Goal: Task Accomplishment & Management: Manage account settings

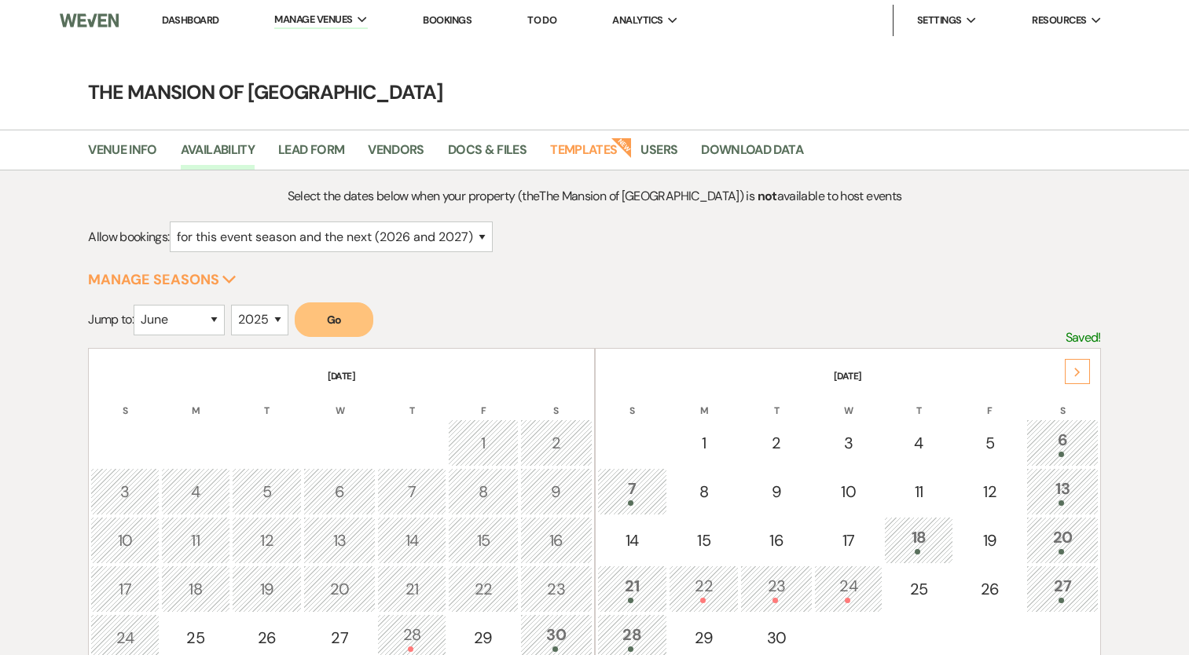
select select "2"
select select "6"
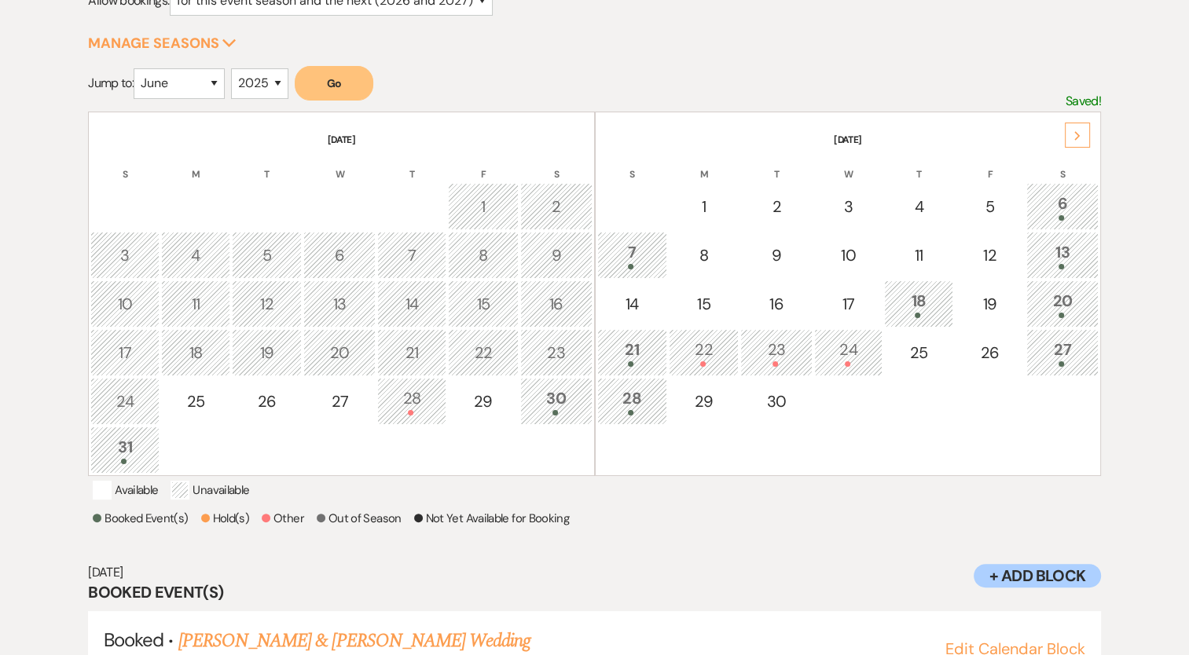
scroll to position [236, 0]
click at [1081, 127] on div "Next" at bounding box center [1077, 135] width 25 height 25
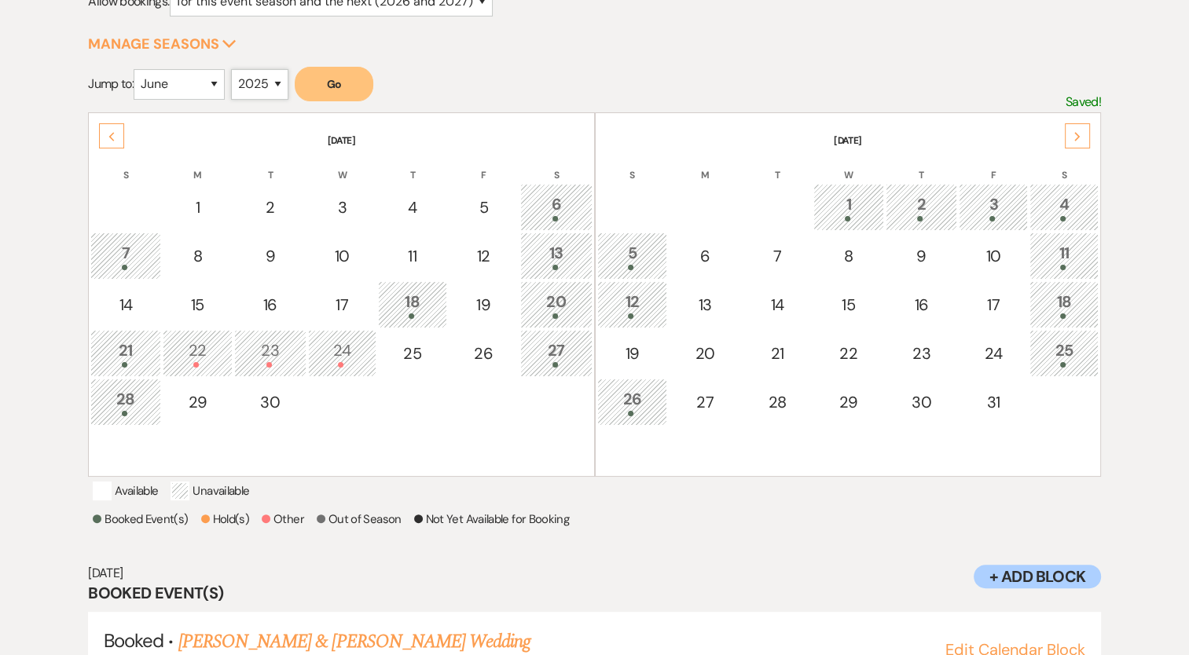
click at [256, 93] on select "2025 2026 2027 2028 2029" at bounding box center [259, 84] width 57 height 31
select select "2026"
click at [235, 69] on select "2025 2026 2027 2028 2029" at bounding box center [259, 84] width 57 height 31
click at [201, 86] on select "January February March April May June July August September October November De…" at bounding box center [179, 84] width 91 height 31
select select "8"
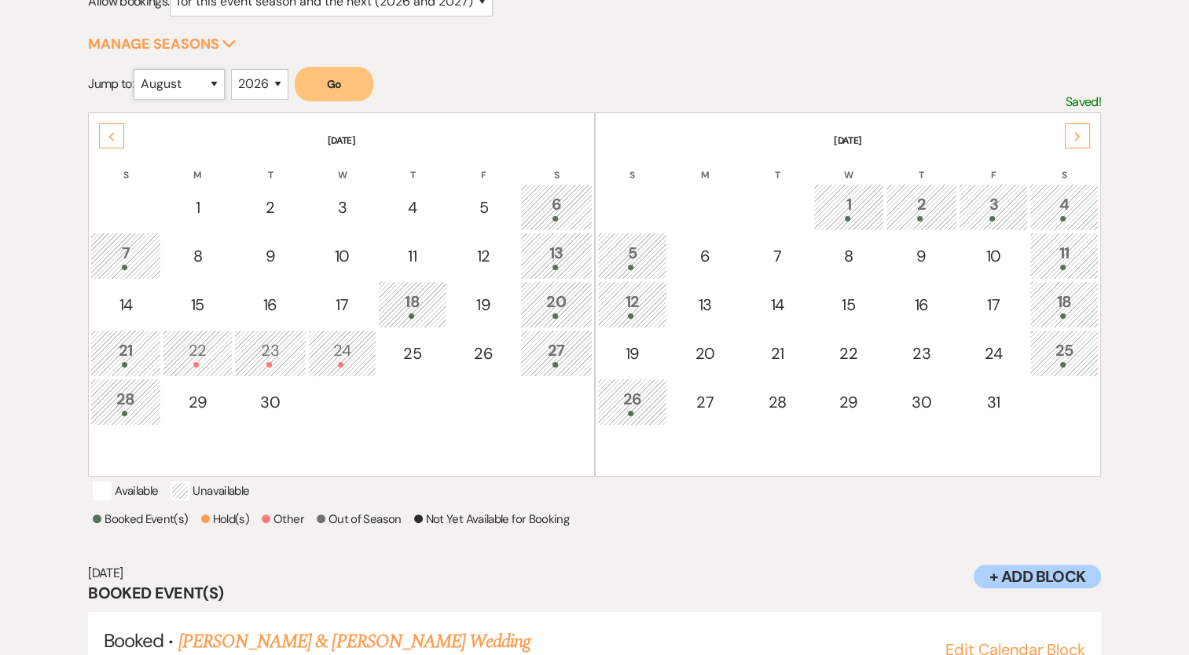
click at [137, 69] on select "January February March April May June July August September October November De…" at bounding box center [179, 84] width 91 height 31
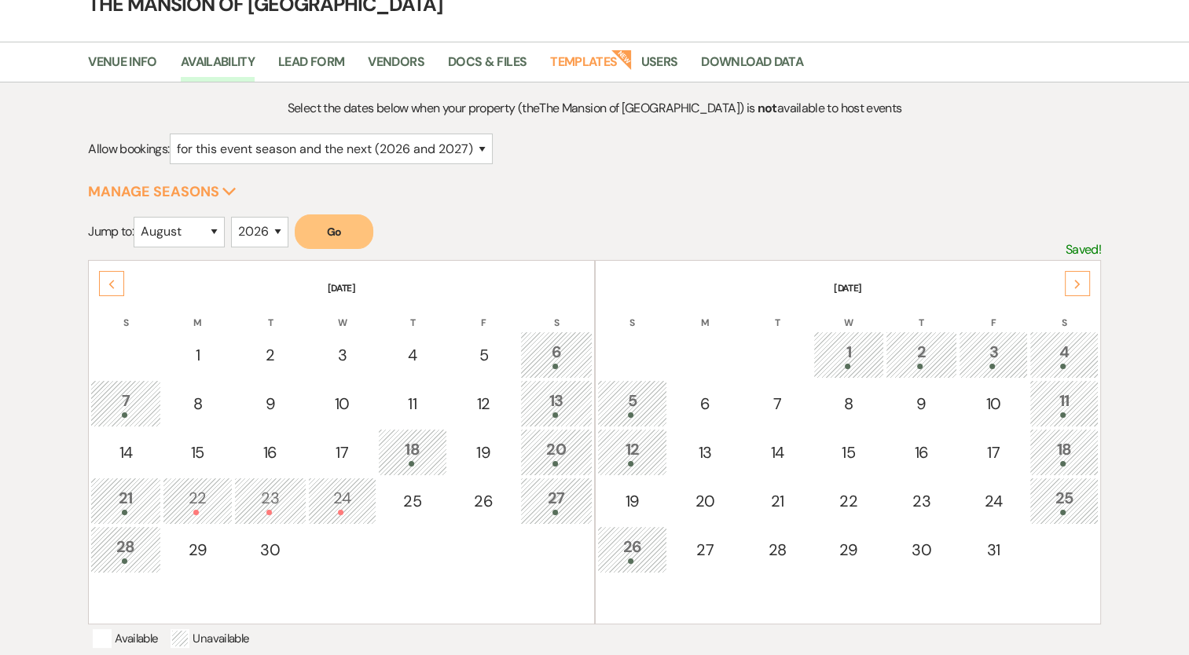
scroll to position [3, 0]
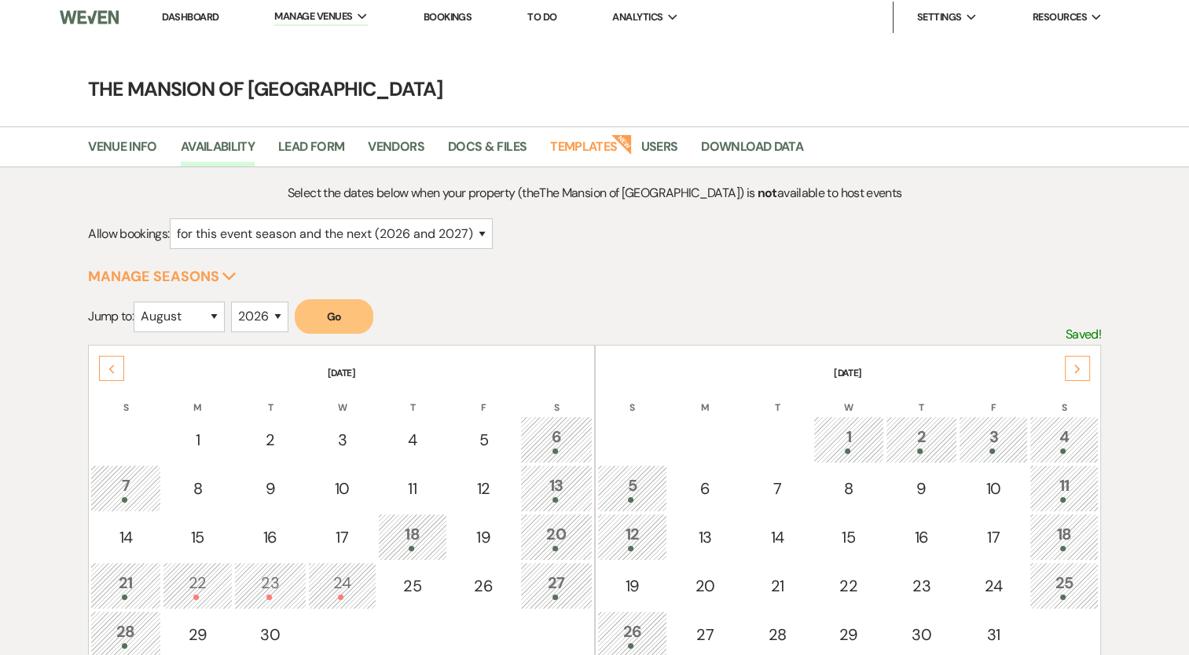
click at [339, 90] on main "The Mansion of Saratoga Venue Info Availability Lead Form Vendors Docs & Files …" at bounding box center [594, 504] width 1189 height 933
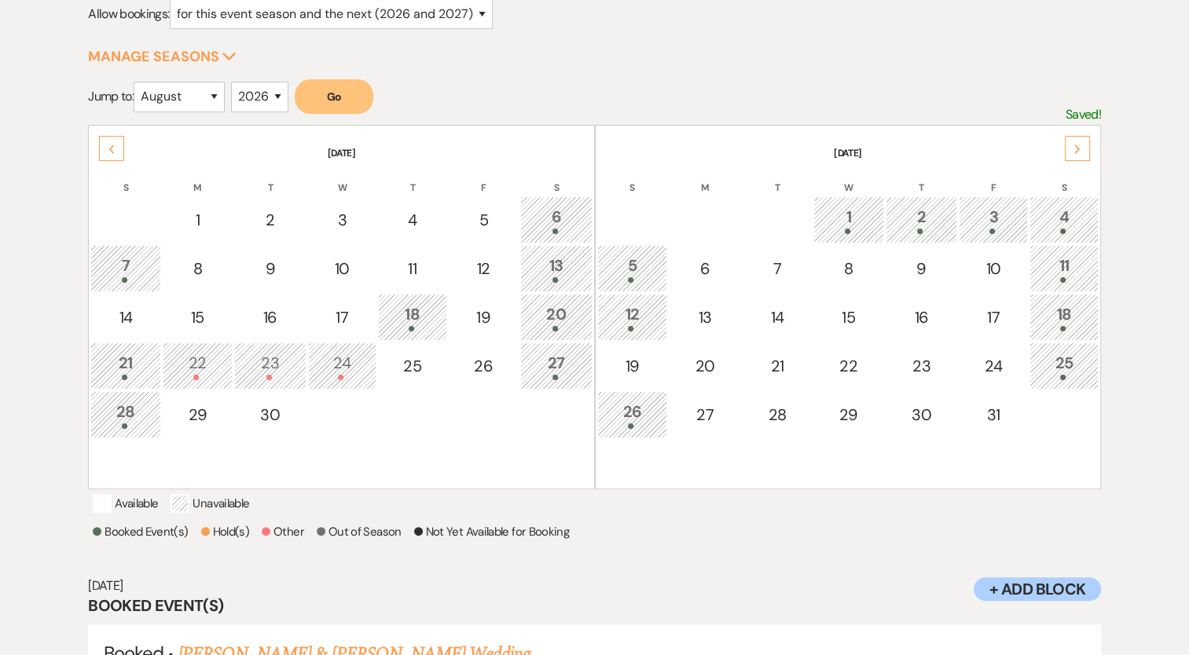
scroll to position [225, 0]
click at [336, 101] on button "Go" at bounding box center [334, 95] width 79 height 35
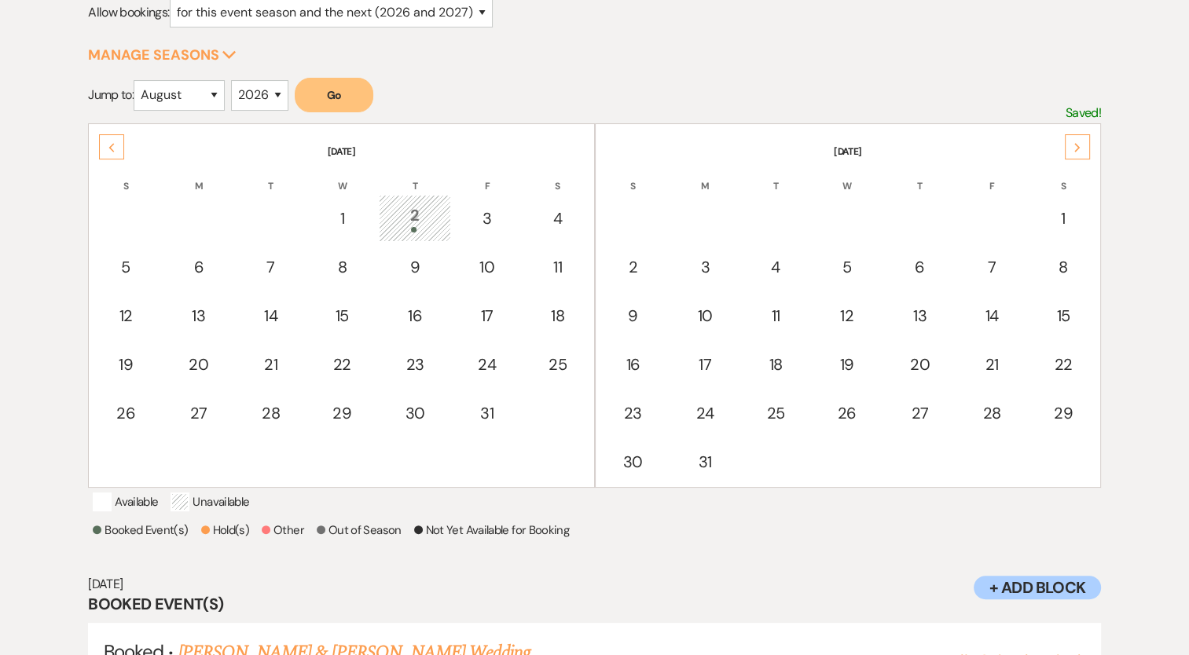
click at [1075, 144] on icon "Next" at bounding box center [1077, 147] width 8 height 9
click at [264, 101] on select "2025 2026 2027 2028 2029" at bounding box center [259, 95] width 57 height 31
select select "2025"
click at [235, 80] on select "2025 2026 2027 2028 2029" at bounding box center [259, 95] width 57 height 31
click at [373, 90] on button "Go" at bounding box center [334, 95] width 79 height 35
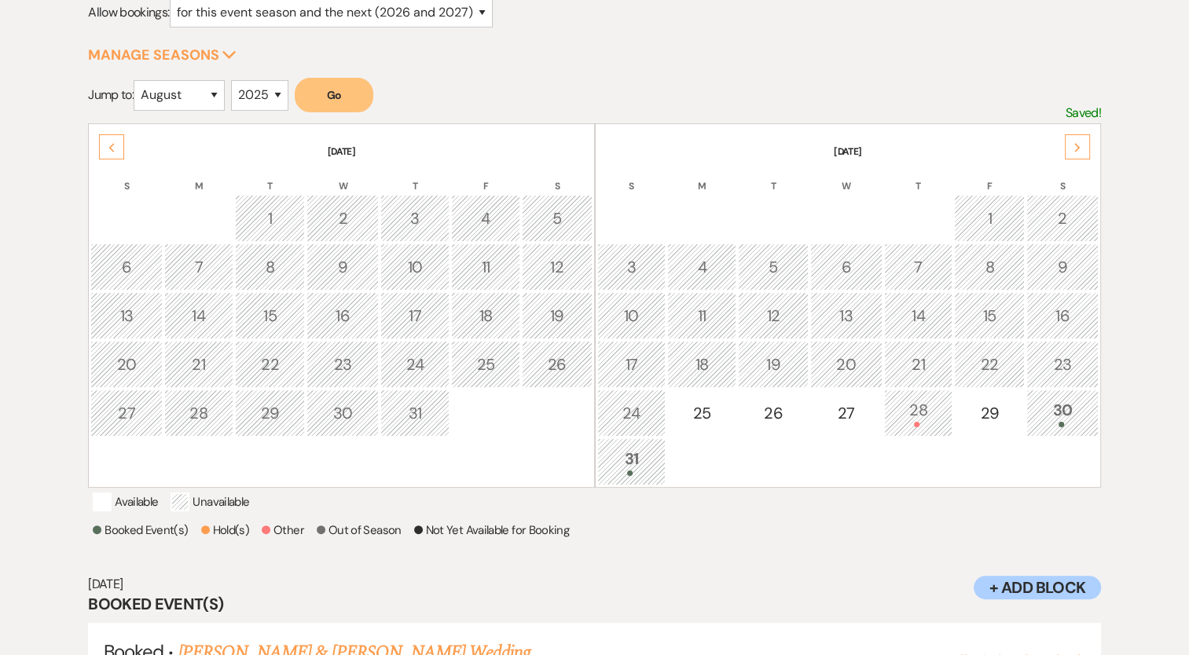
click at [1067, 144] on div "Next" at bounding box center [1077, 146] width 25 height 25
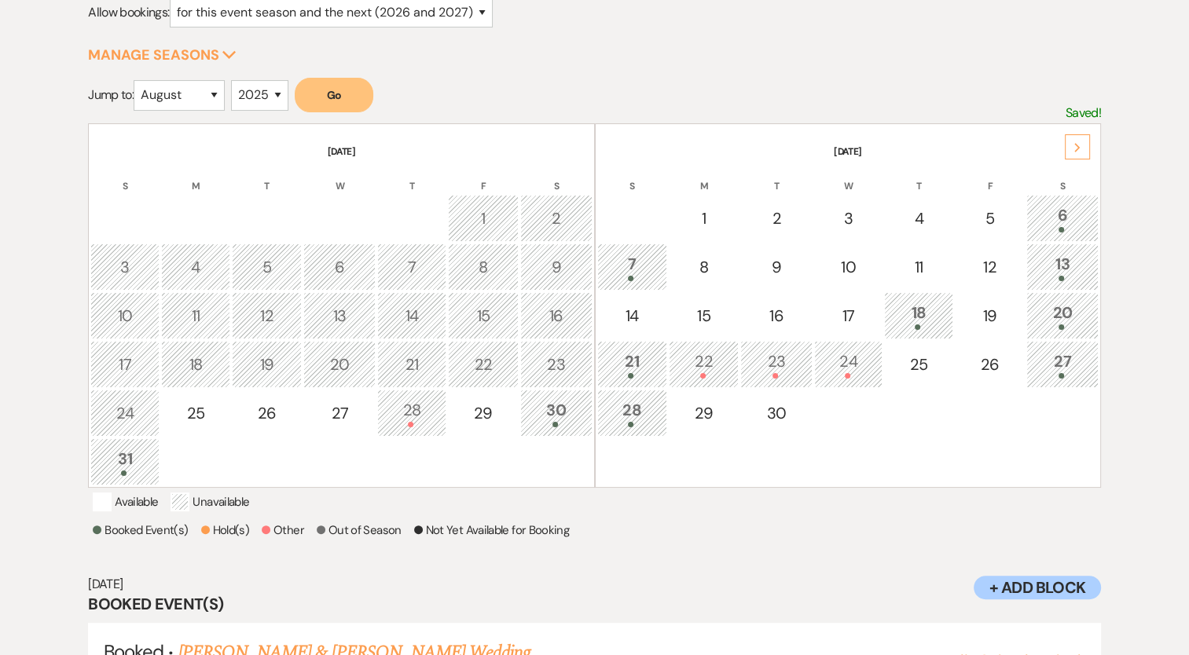
click at [1075, 214] on div "6" at bounding box center [1062, 217] width 55 height 29
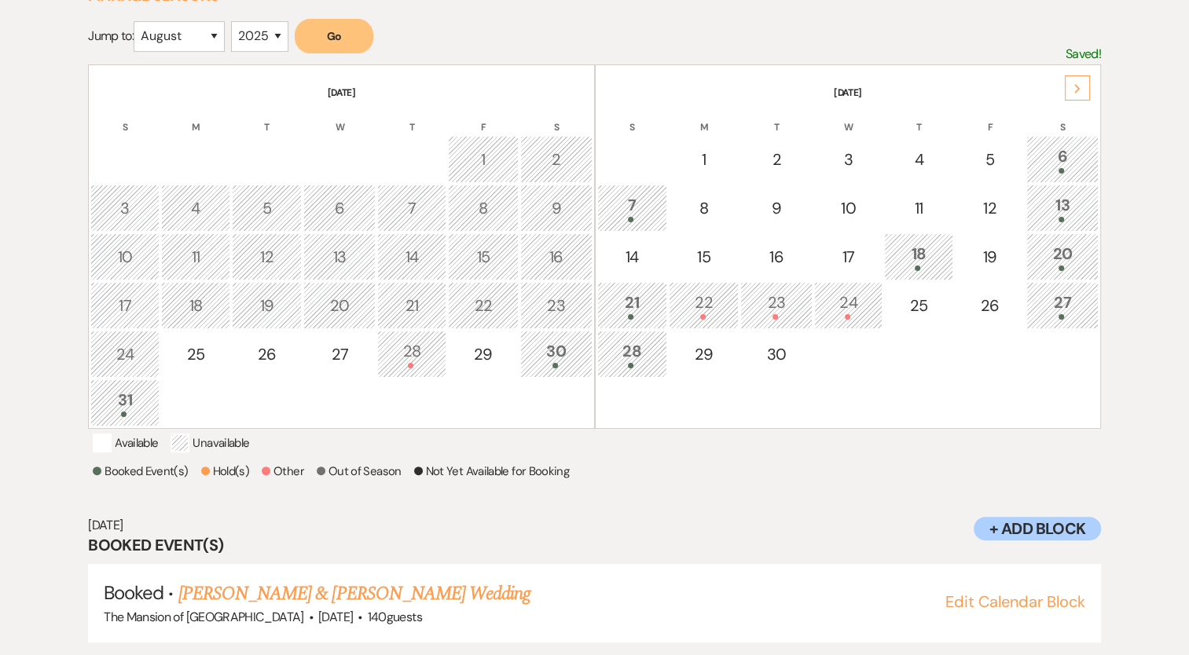
scroll to position [317, 0]
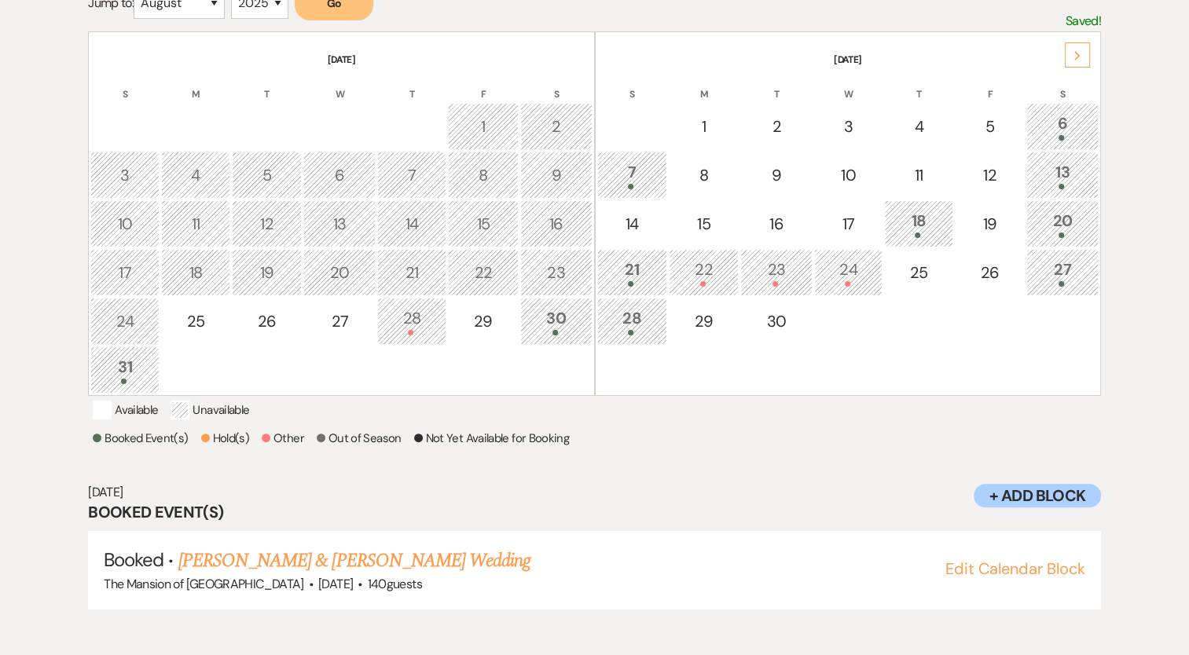
click at [637, 175] on div "7" at bounding box center [632, 174] width 53 height 29
click at [398, 575] on link "[PERSON_NAME] & [PERSON_NAME] Wedding" at bounding box center [354, 561] width 352 height 28
